Goal: Obtain resource: Download file/media

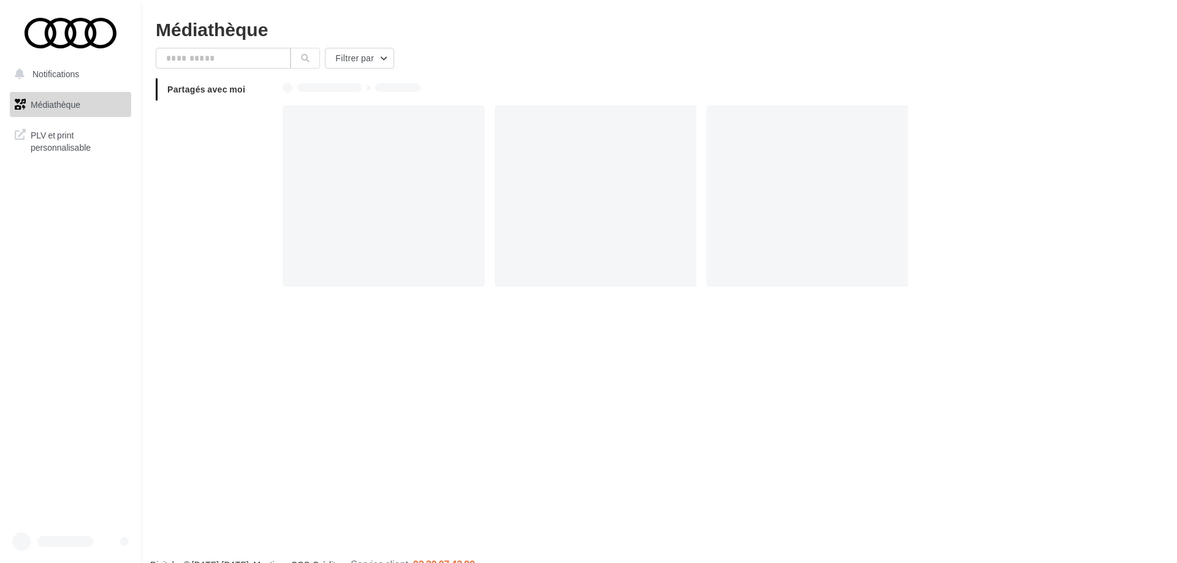
click at [59, 135] on span "PLV et print personnalisable" at bounding box center [79, 140] width 96 height 26
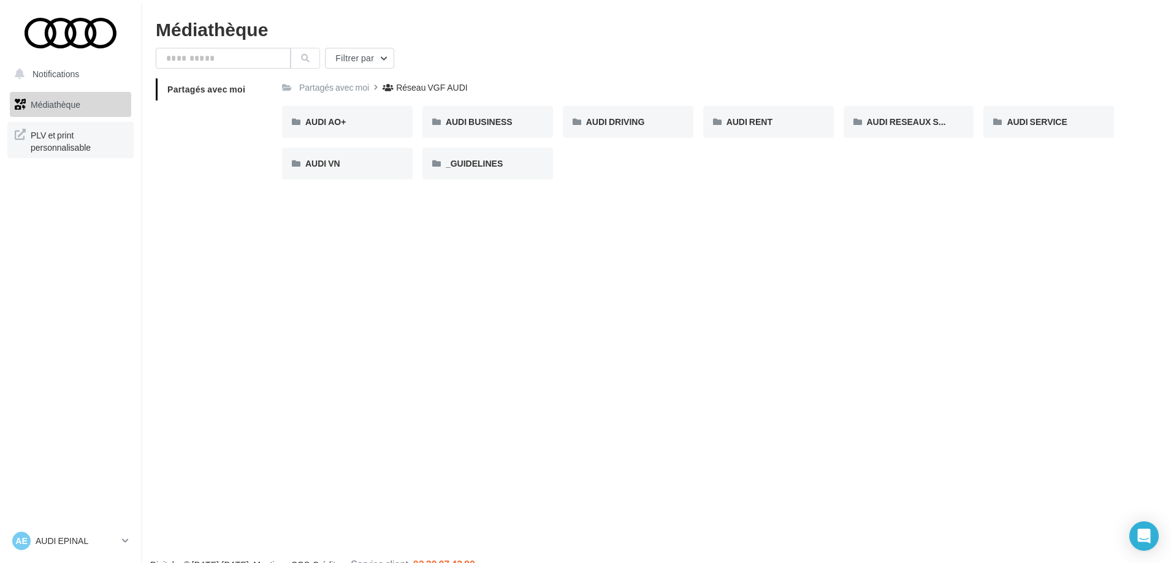
click at [56, 137] on span "PLV et print personnalisable" at bounding box center [79, 140] width 96 height 26
click at [517, 121] on div "AUDI BUSINESS" at bounding box center [488, 122] width 84 height 12
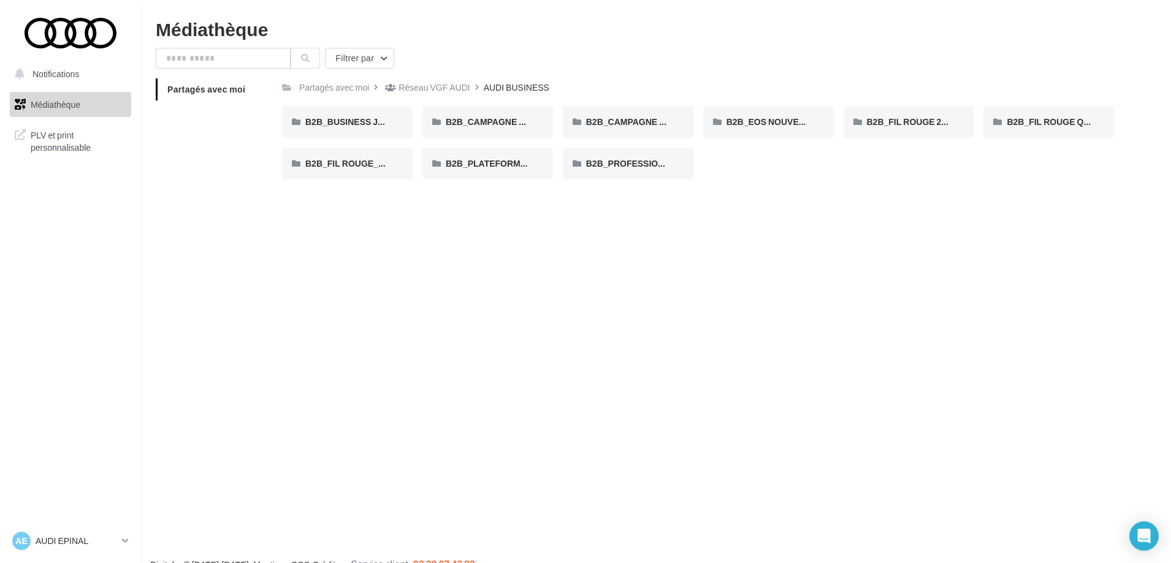
click at [75, 107] on span "Médiathèque" at bounding box center [56, 104] width 50 height 10
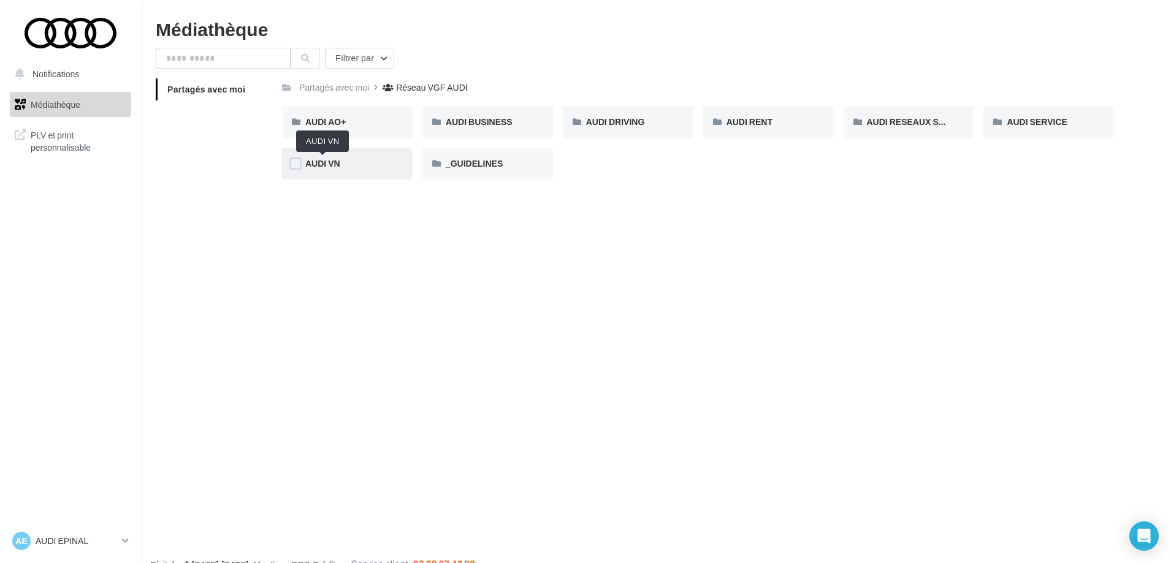
click at [324, 166] on span "AUDI VN" at bounding box center [322, 163] width 35 height 10
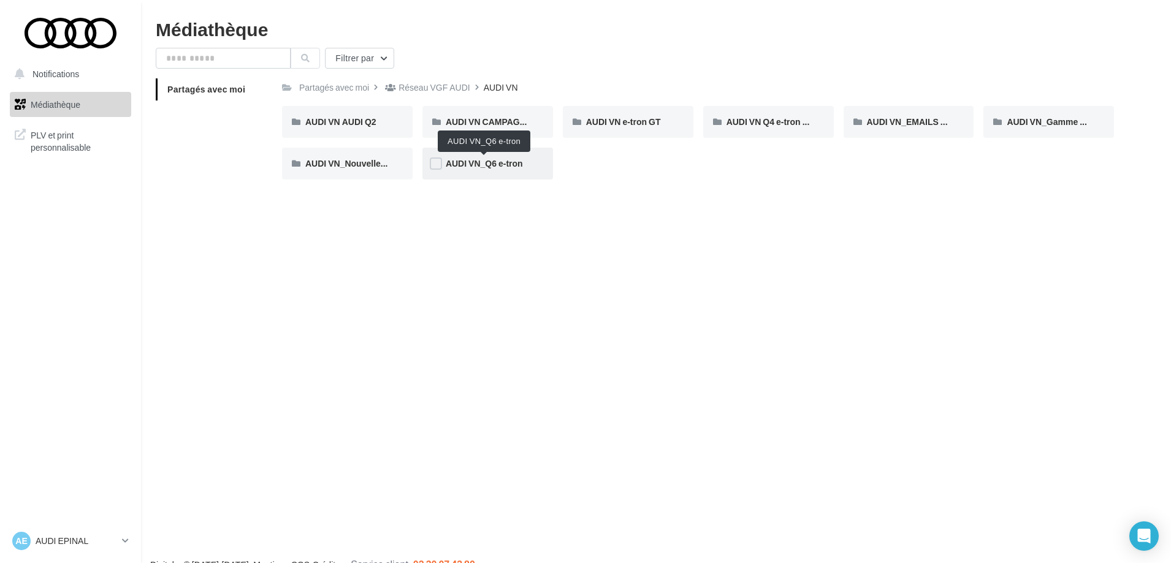
click at [481, 160] on span "AUDI VN_Q6 e-tron" at bounding box center [484, 163] width 77 height 10
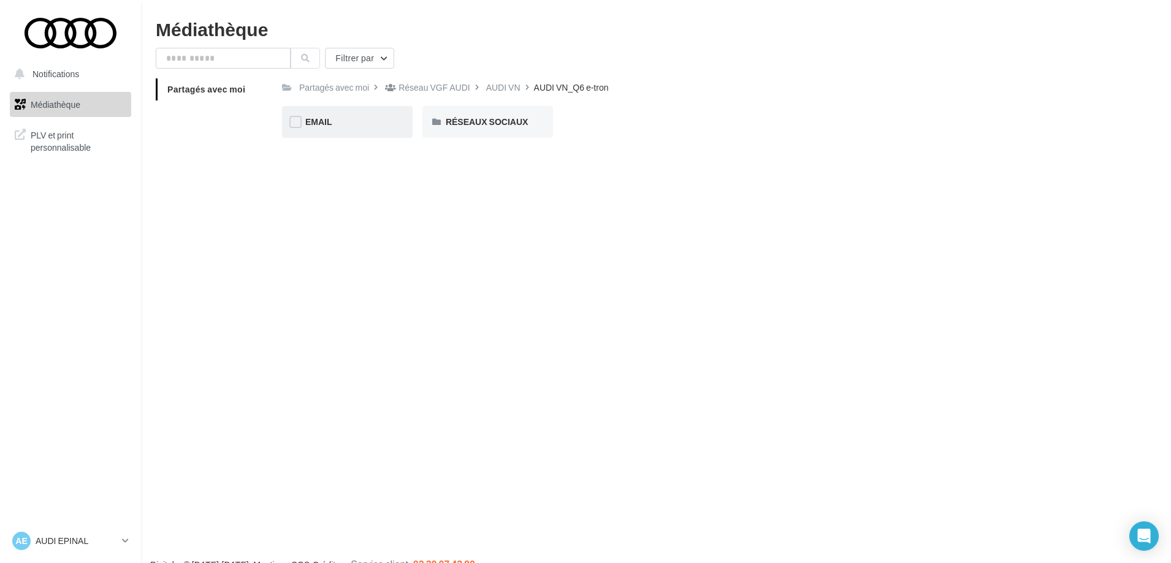
click at [352, 131] on div "EMAIL" at bounding box center [347, 122] width 131 height 32
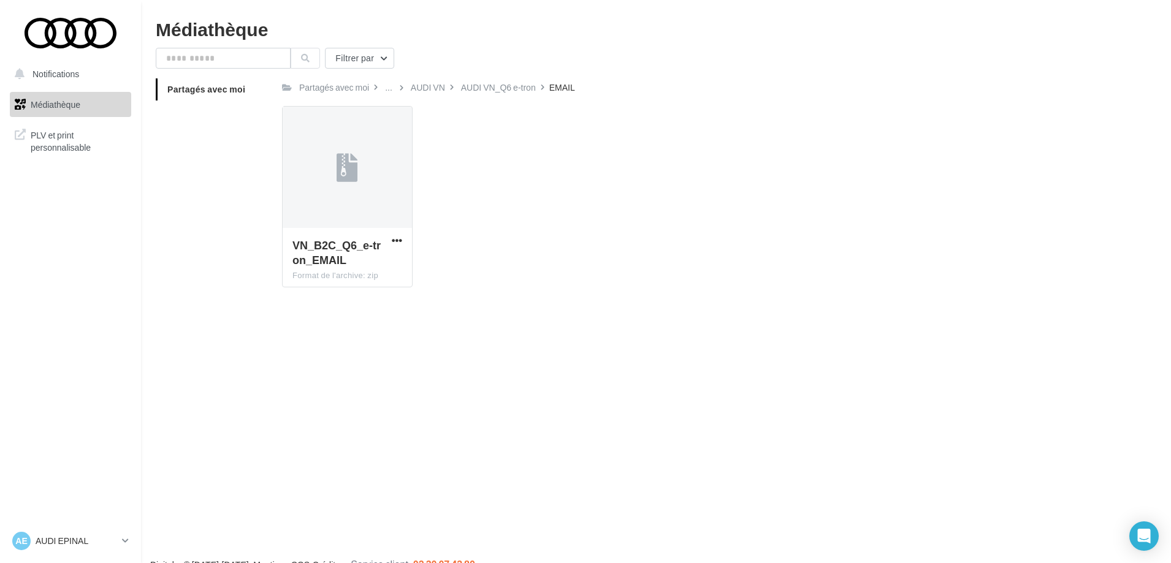
click at [352, 131] on div at bounding box center [347, 168] width 129 height 123
click at [382, 205] on div at bounding box center [347, 168] width 129 height 123
click at [305, 251] on span "VN_B2C_Q6_e-tron_EMAIL" at bounding box center [336, 252] width 88 height 28
click at [303, 127] on label at bounding box center [298, 122] width 12 height 12
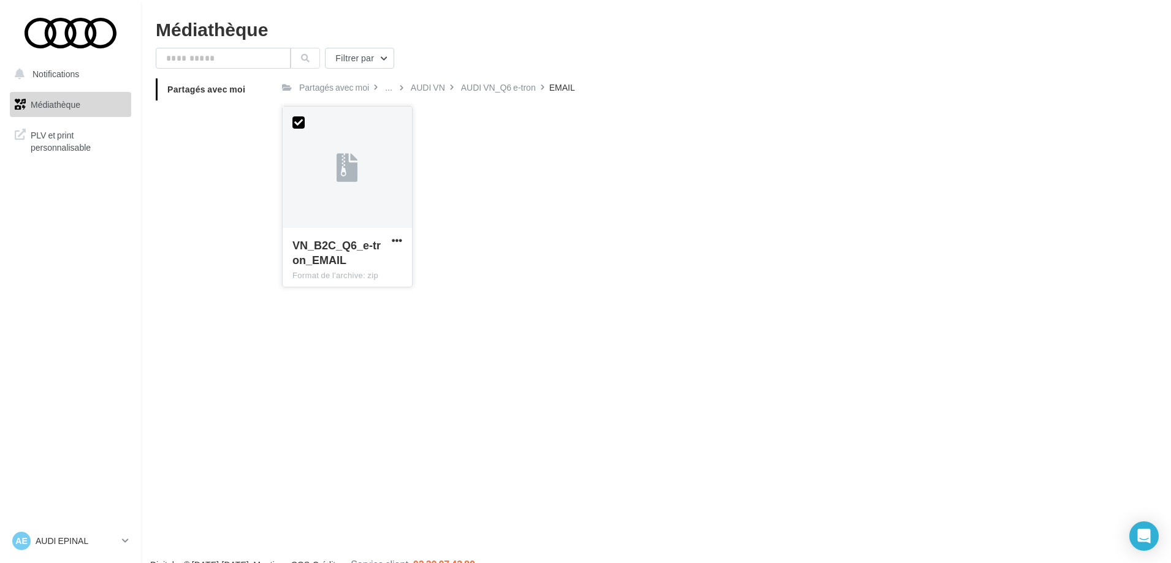
click at [360, 178] on div at bounding box center [347, 168] width 129 height 123
click at [301, 119] on label at bounding box center [298, 122] width 12 height 12
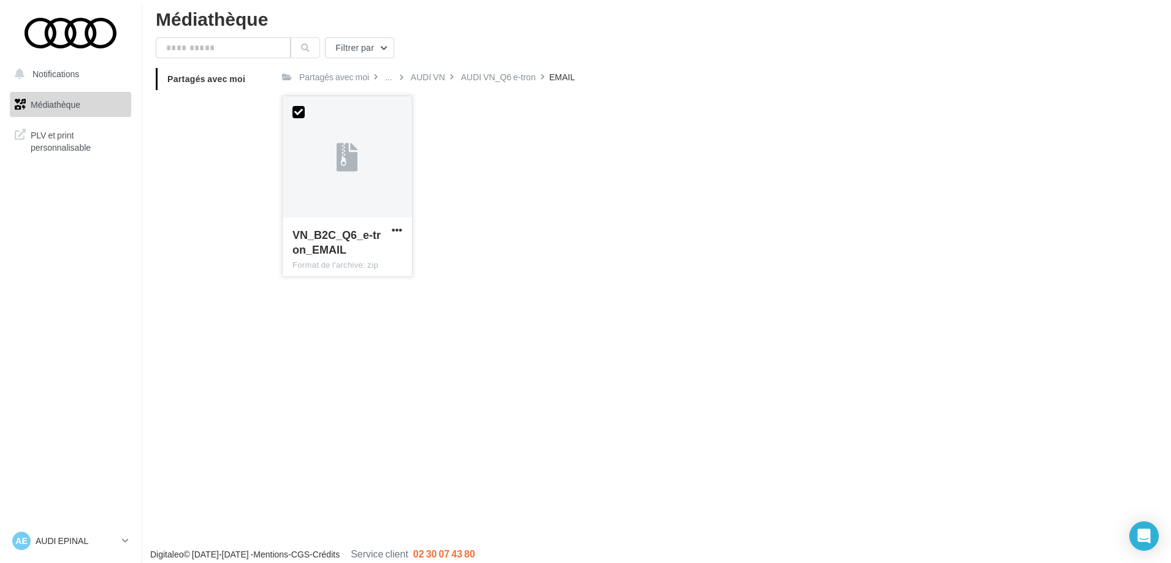
scroll to position [20, 0]
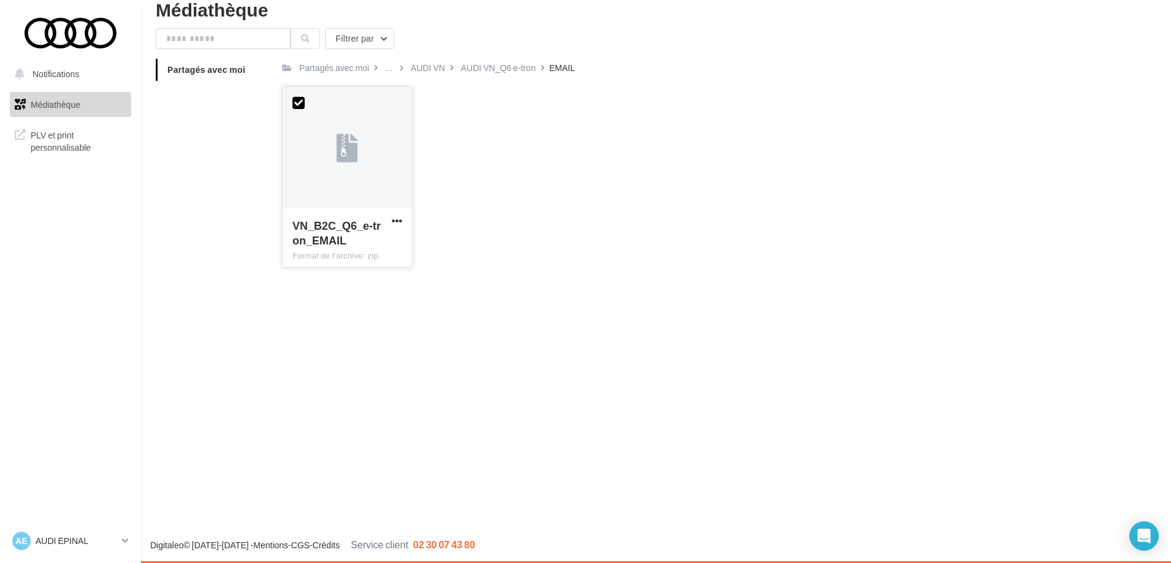
click at [356, 248] on div "VN_B2C_Q6_e-tron_EMAIL" at bounding box center [339, 234] width 95 height 32
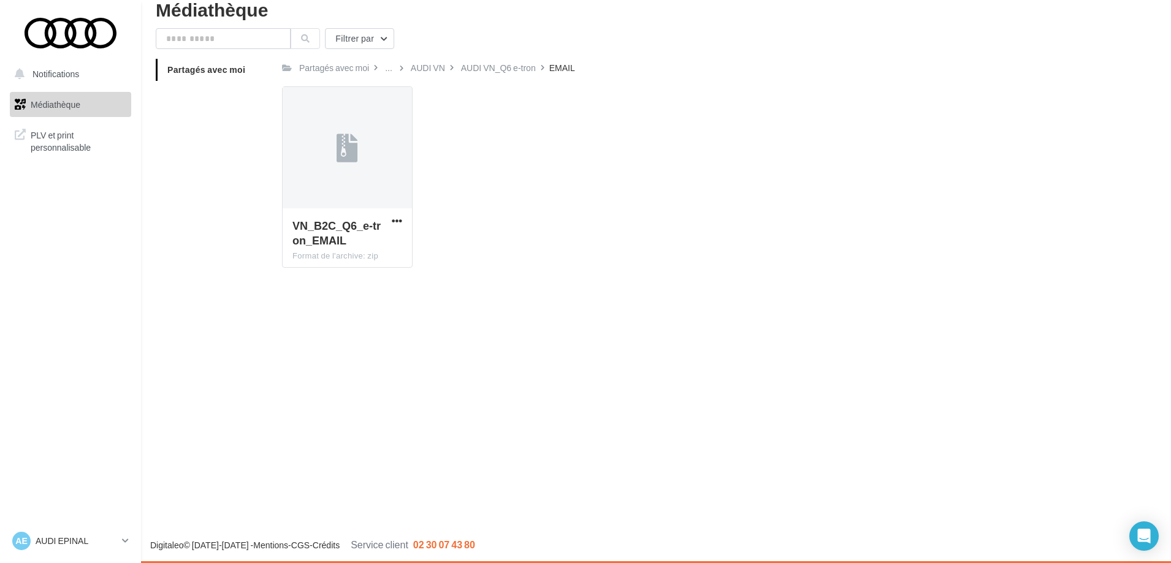
click at [439, 248] on div "VN_B2C_Q6_e-tron_EMAIL Format de l'archive: zip VN_B2C_Q6_e-tron_EMAIL" at bounding box center [703, 181] width 842 height 191
click at [354, 224] on span "VN_B2C_Q6_e-tron_EMAIL" at bounding box center [336, 233] width 88 height 28
click at [302, 105] on label at bounding box center [298, 103] width 12 height 12
drag, startPoint x: 343, startPoint y: 164, endPoint x: 319, endPoint y: 166, distance: 23.4
click at [319, 166] on div at bounding box center [347, 148] width 129 height 123
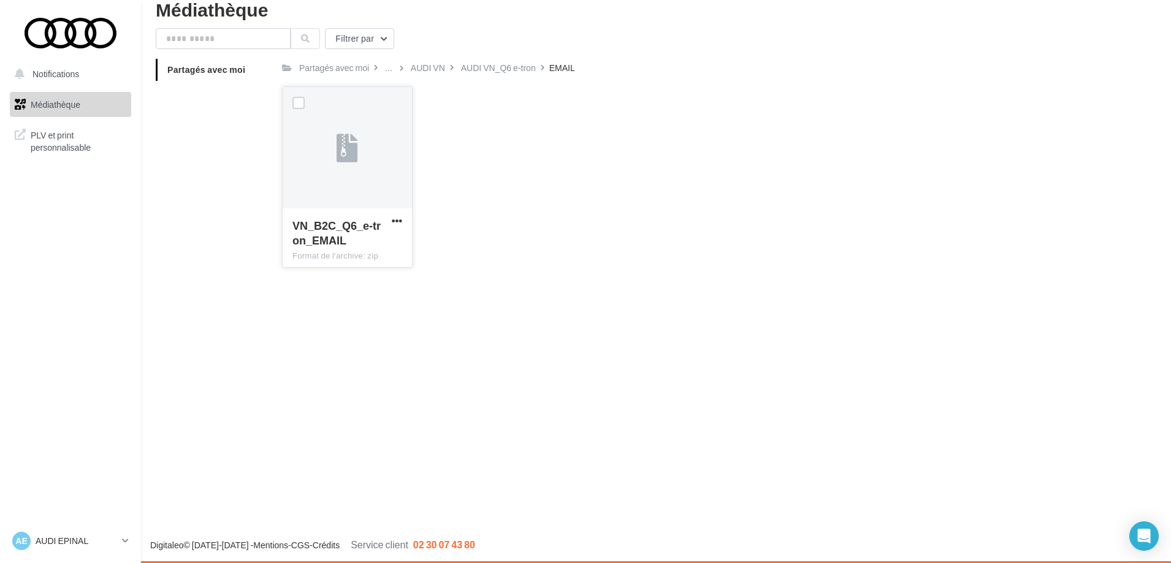
click at [319, 166] on div at bounding box center [347, 148] width 129 height 123
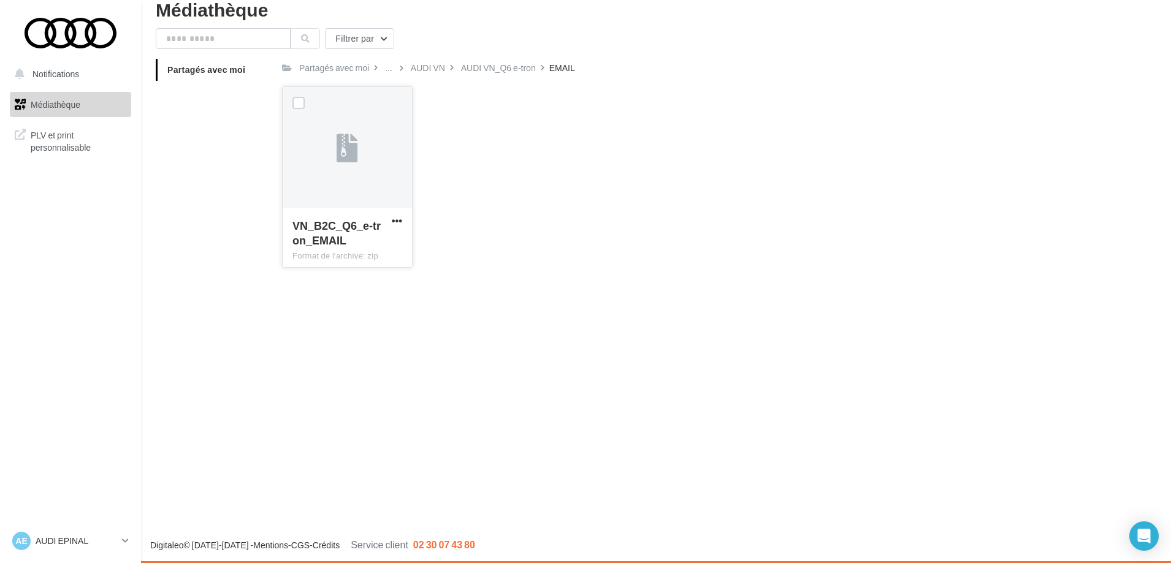
click at [319, 166] on div at bounding box center [347, 148] width 129 height 123
click at [298, 97] on label at bounding box center [298, 103] width 12 height 12
click at [117, 539] on p "AUDI EPINAL" at bounding box center [77, 541] width 82 height 12
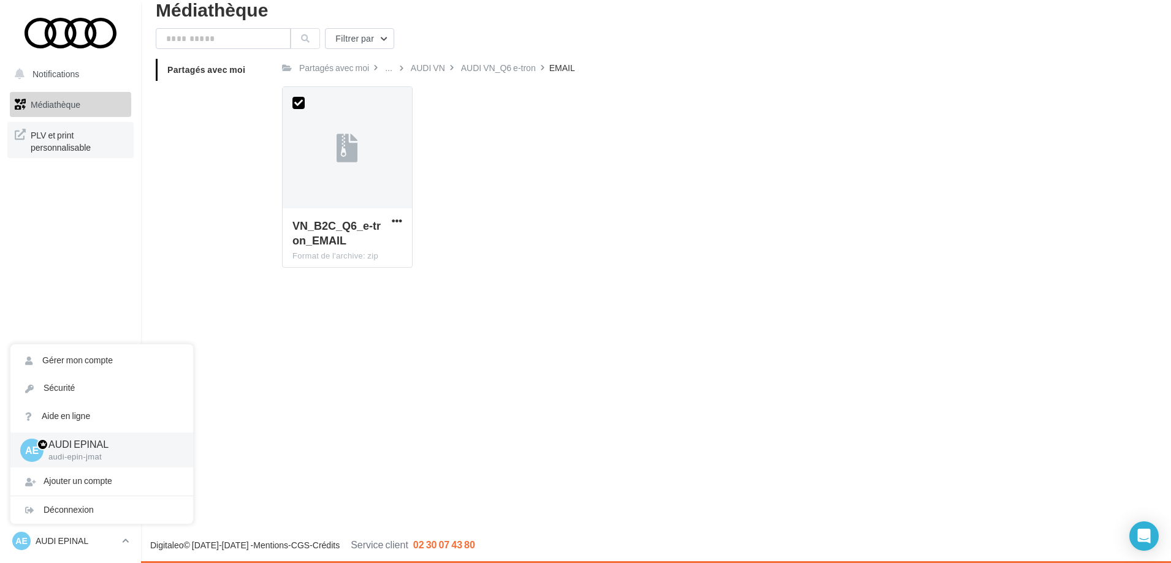
click at [69, 146] on span "PLV et print personnalisable" at bounding box center [79, 140] width 96 height 26
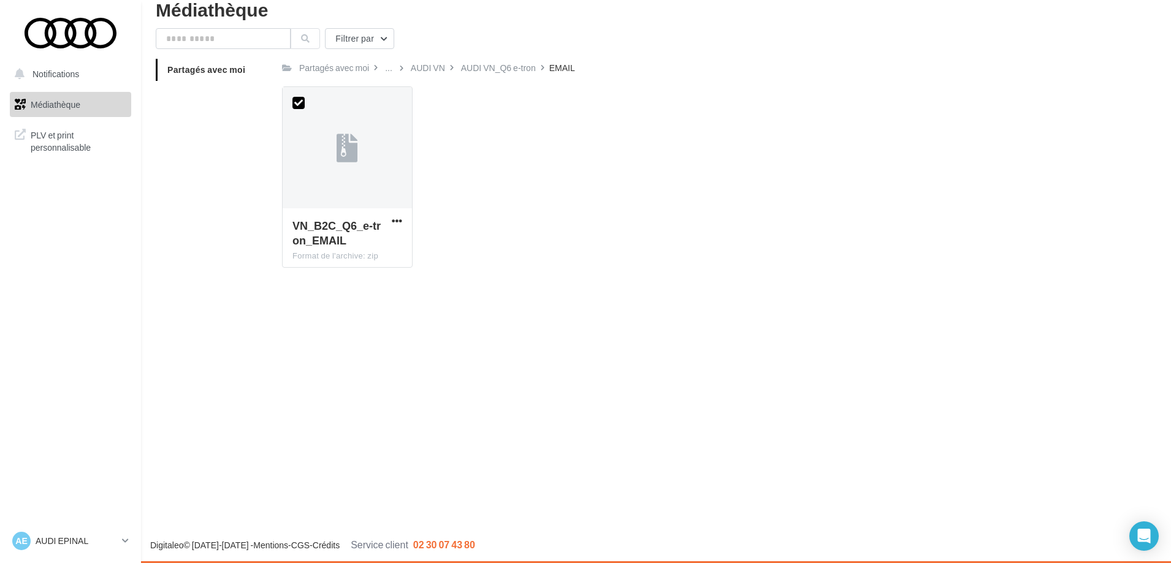
click at [75, 113] on link "Médiathèque" at bounding box center [70, 105] width 126 height 26
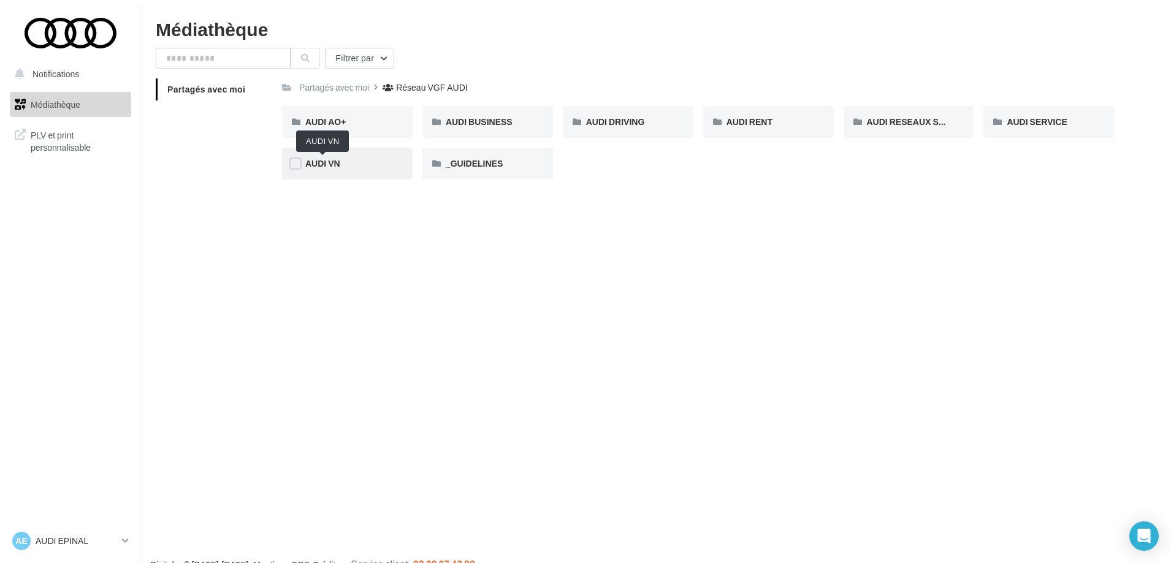
click at [335, 166] on span "AUDI VN" at bounding box center [322, 163] width 35 height 10
click at [365, 131] on div "AUDI VN AUDI Q2" at bounding box center [347, 122] width 131 height 32
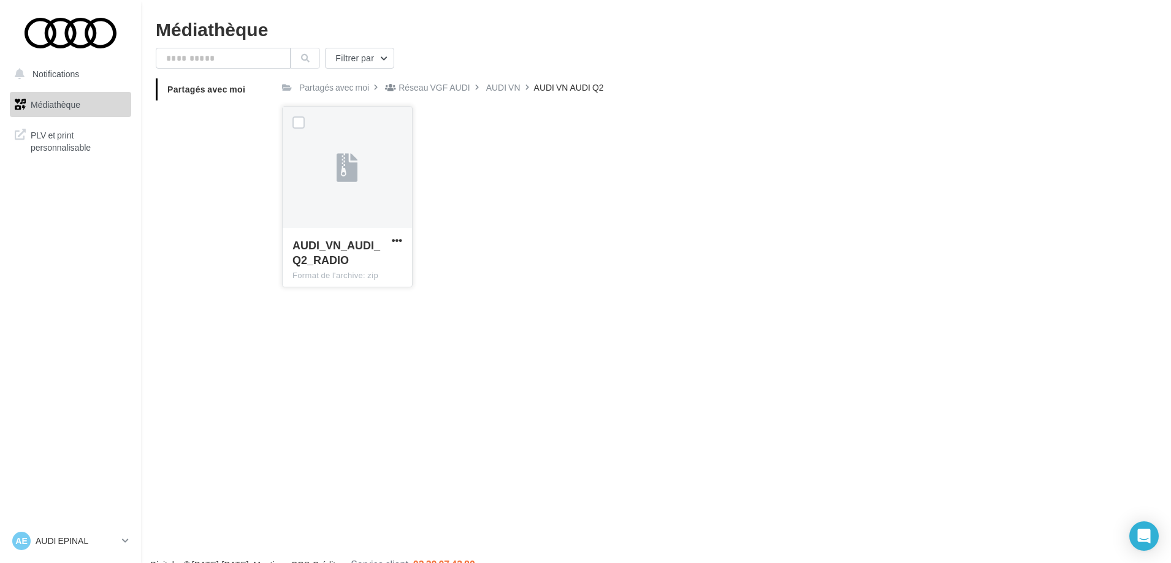
click at [329, 175] on div at bounding box center [347, 168] width 129 height 123
click at [305, 123] on div at bounding box center [299, 123] width 32 height 32
click at [298, 123] on label at bounding box center [298, 122] width 12 height 12
click at [77, 34] on div at bounding box center [70, 33] width 98 height 31
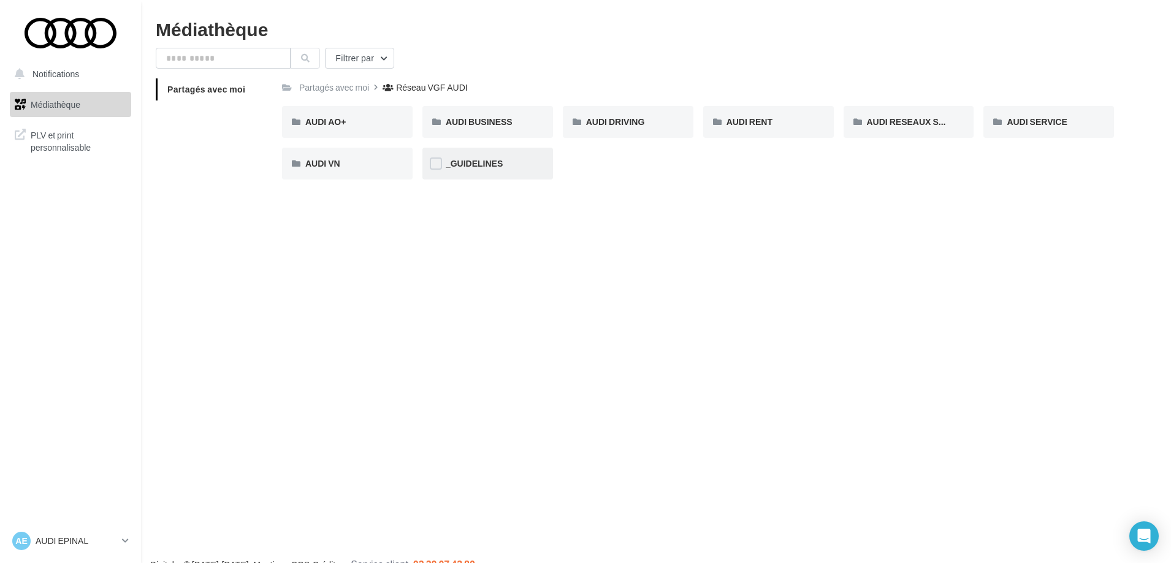
click at [478, 154] on div "_GUIDELINES" at bounding box center [487, 164] width 131 height 32
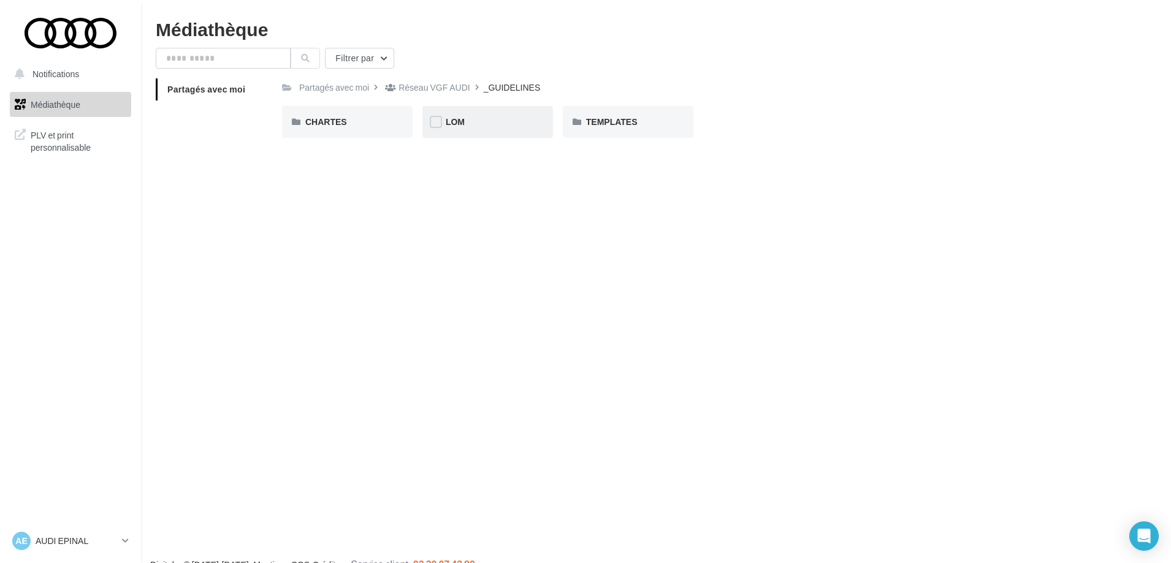
click at [433, 131] on div at bounding box center [436, 123] width 12 height 15
click at [471, 123] on div "LOM" at bounding box center [488, 122] width 84 height 12
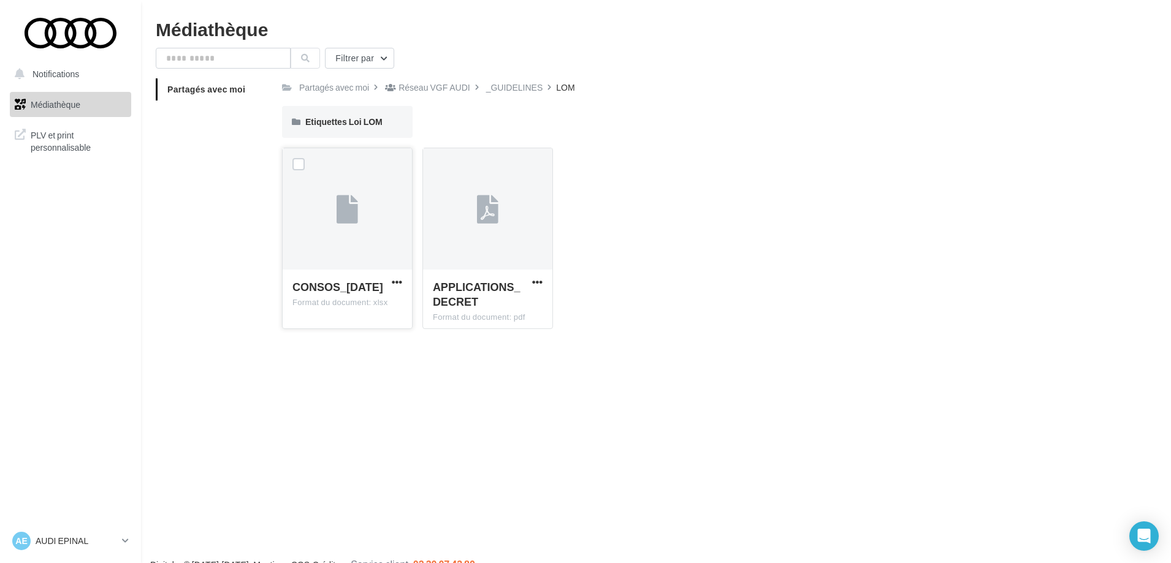
click at [344, 205] on icon at bounding box center [347, 210] width 21 height 28
click at [471, 215] on div at bounding box center [487, 209] width 129 height 123
